Goal: Check status: Check status

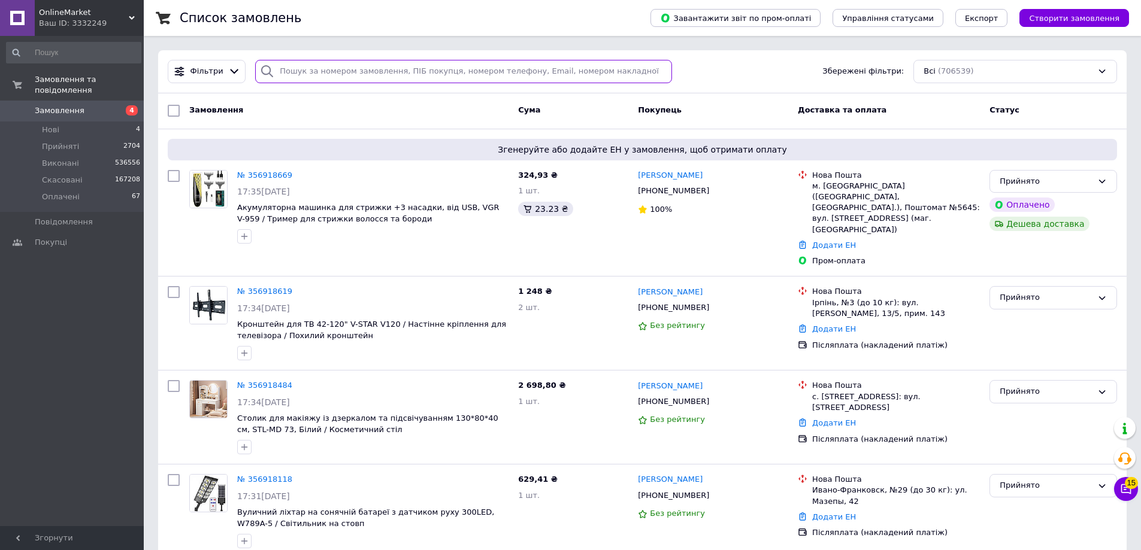
click at [366, 69] on input "search" at bounding box center [463, 71] width 417 height 23
paste input "356910190"
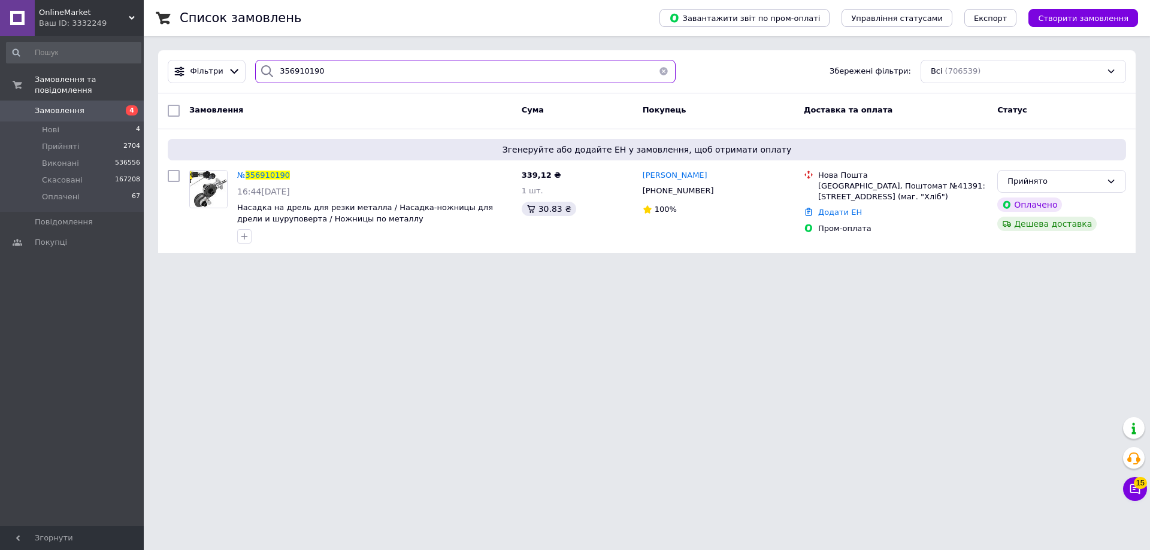
type input "356910190"
click at [260, 172] on span "356910190" at bounding box center [267, 175] width 44 height 9
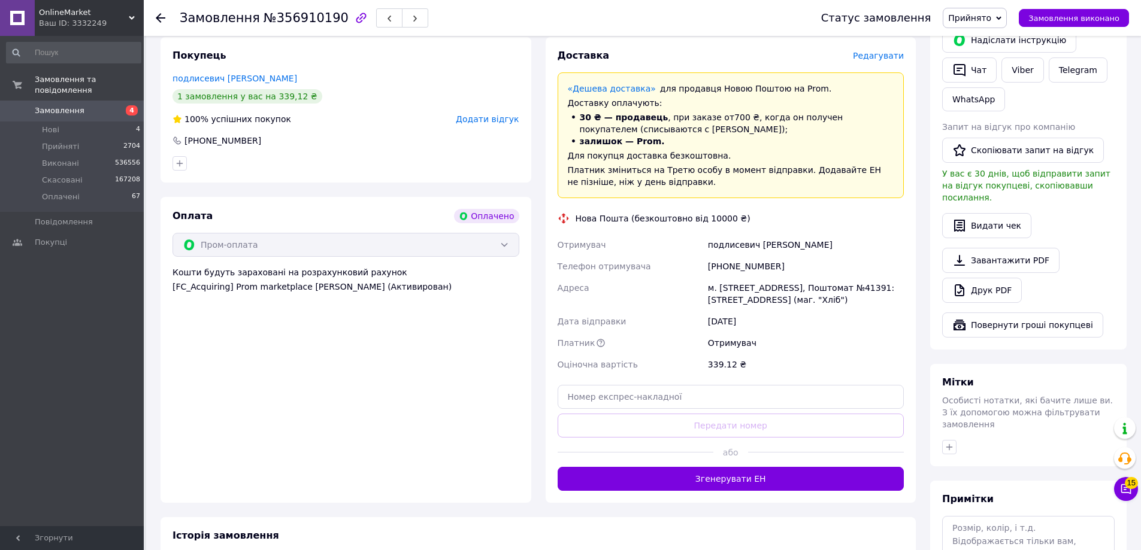
scroll to position [334, 0]
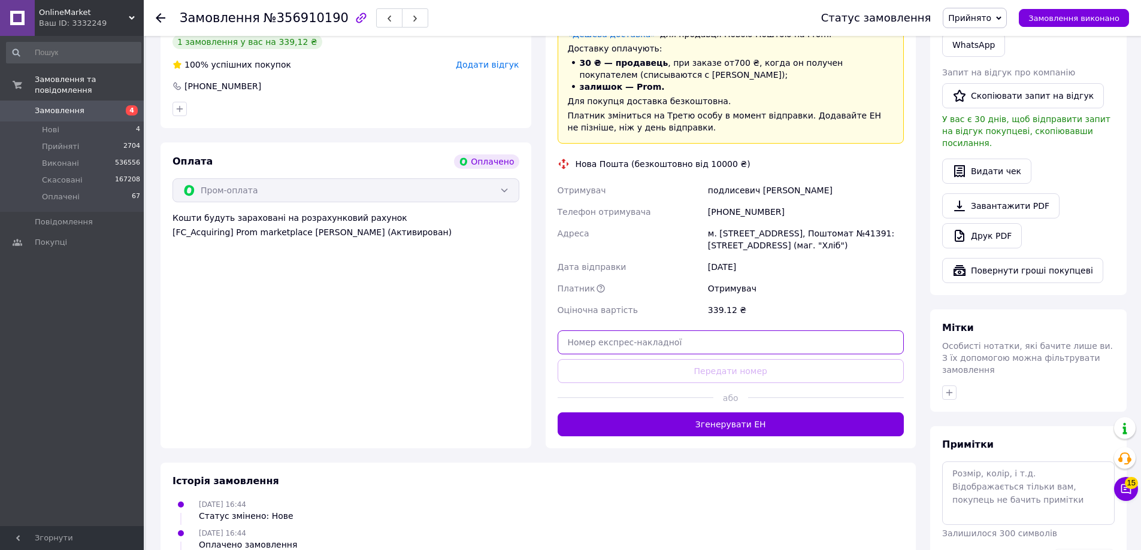
click at [719, 331] on input "text" at bounding box center [730, 343] width 347 height 24
paste input "20451225341129"
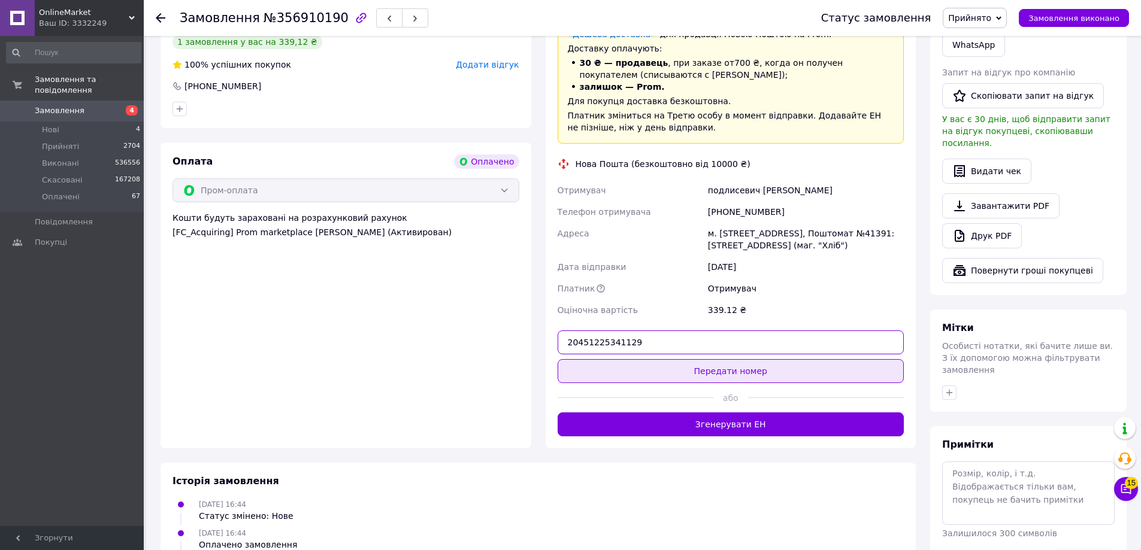
type input "20451225341129"
click at [722, 359] on button "Передати номер" at bounding box center [730, 371] width 347 height 24
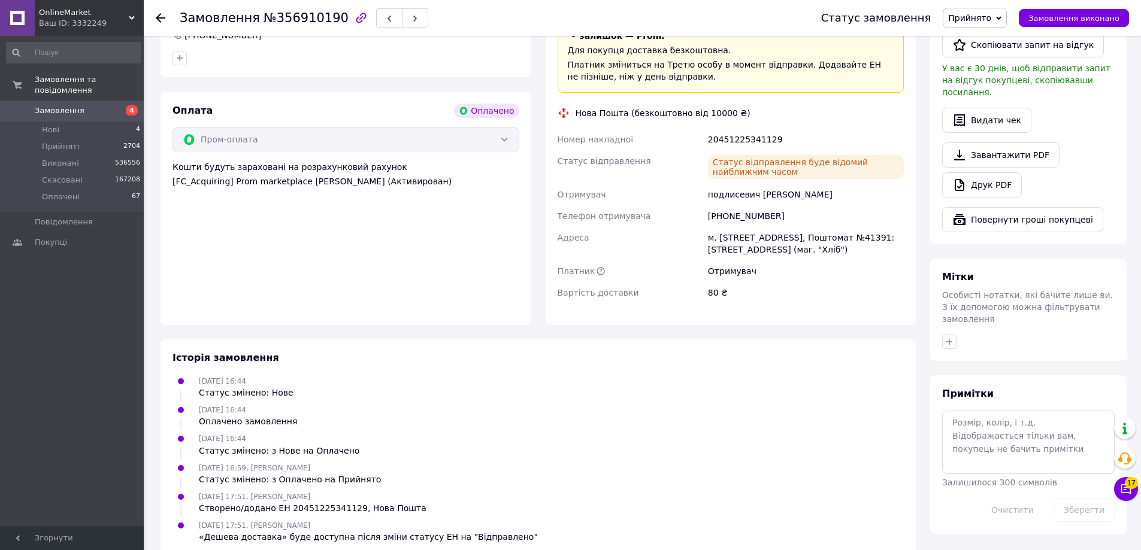
scroll to position [392, 0]
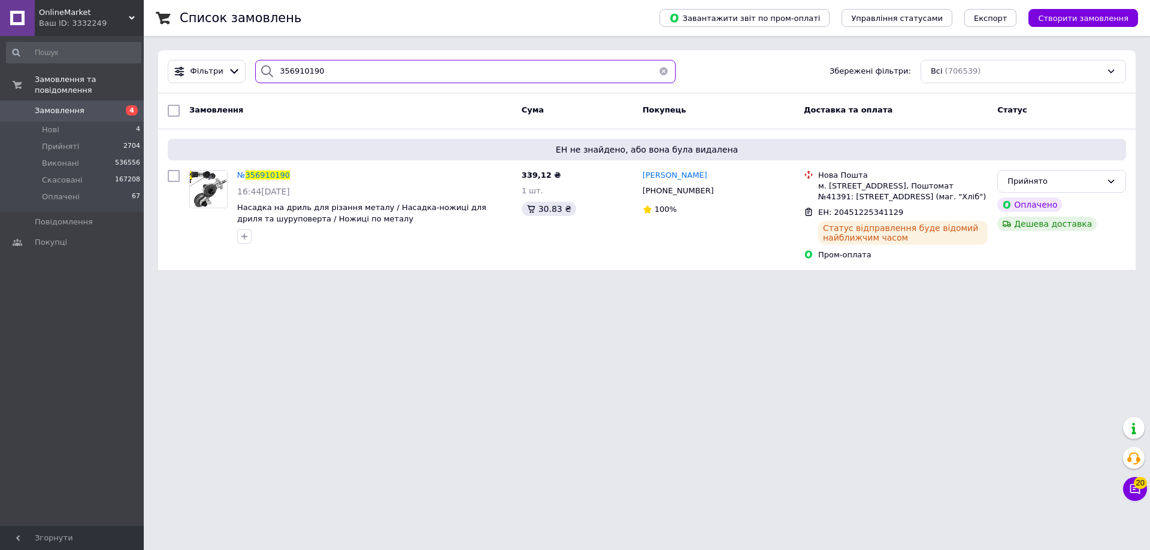
drag, startPoint x: 334, startPoint y: 67, endPoint x: 207, endPoint y: 59, distance: 127.8
click at [218, 60] on div "Фільтри 356910190 Збережені фільтри: Всі (706539)" at bounding box center [647, 71] width 968 height 23
paste input "356910462"
type input "356910462"
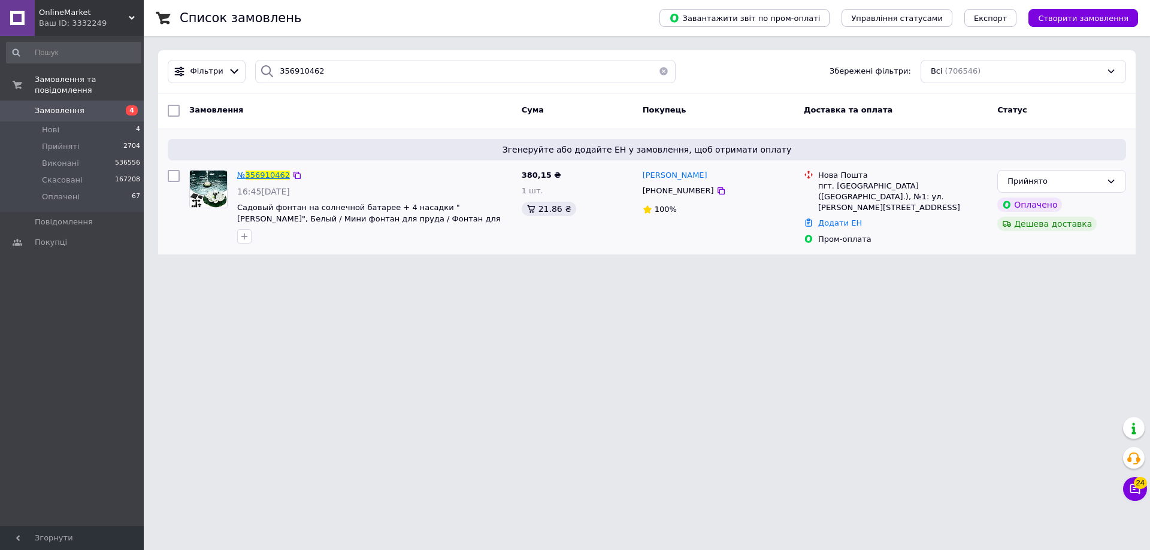
click at [272, 173] on span "356910462" at bounding box center [267, 175] width 44 height 9
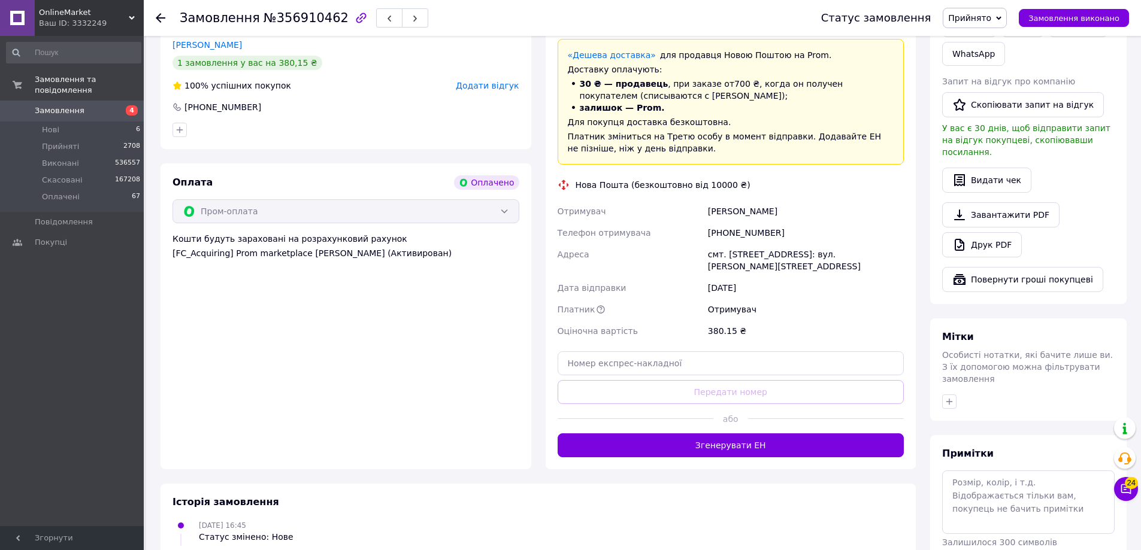
scroll to position [377, 0]
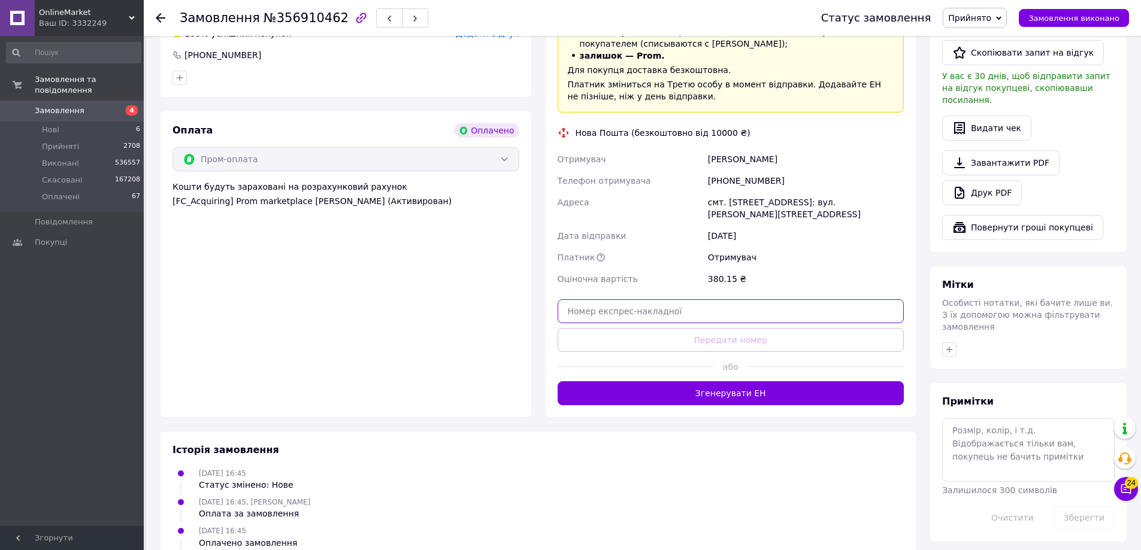
click at [736, 302] on input "text" at bounding box center [730, 311] width 347 height 24
paste input "20451225360979"
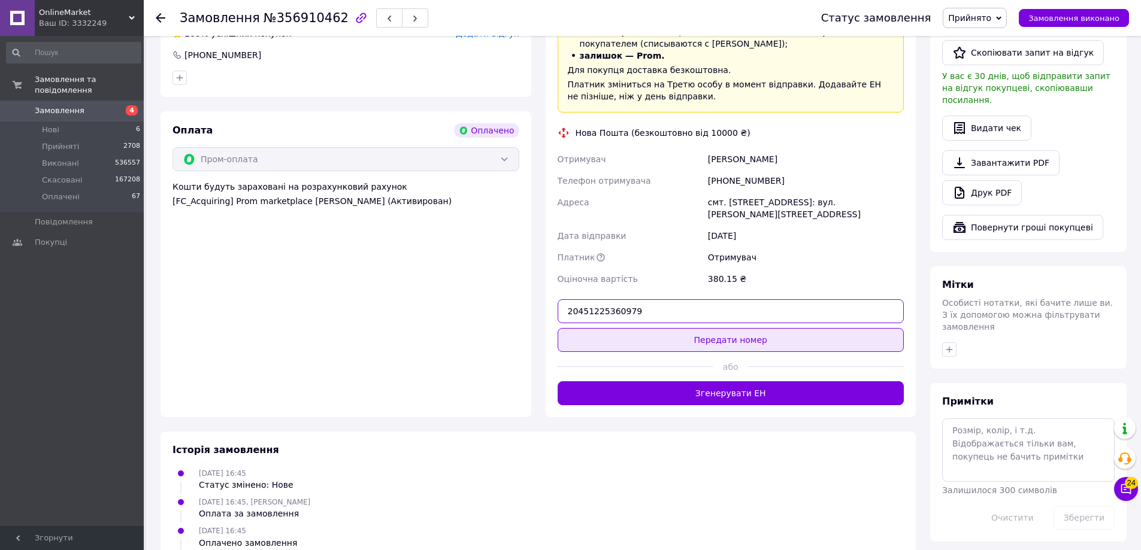
type input "20451225360979"
click at [725, 328] on button "Передати номер" at bounding box center [730, 340] width 347 height 24
